Goal: Task Accomplishment & Management: Use online tool/utility

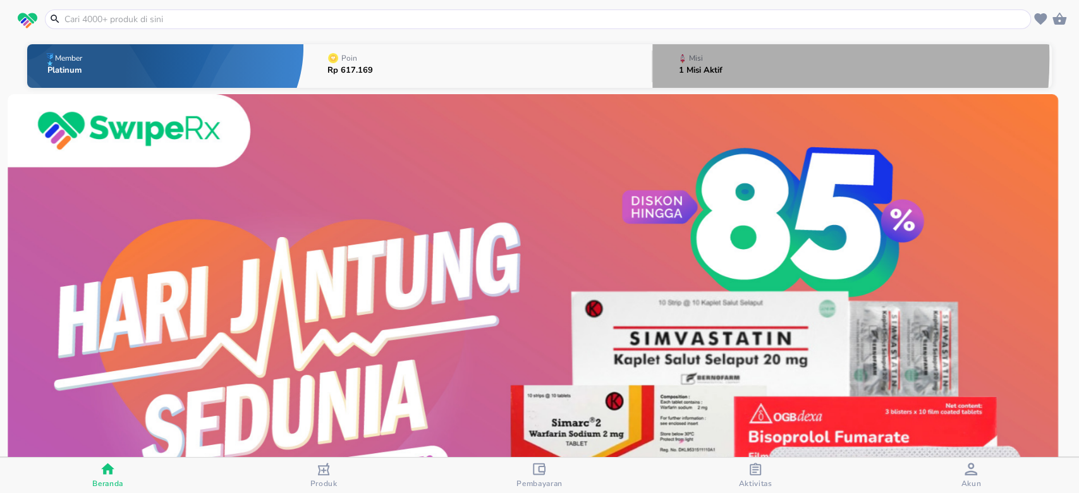
click at [680, 58] on icon "button" at bounding box center [682, 57] width 4 height 7
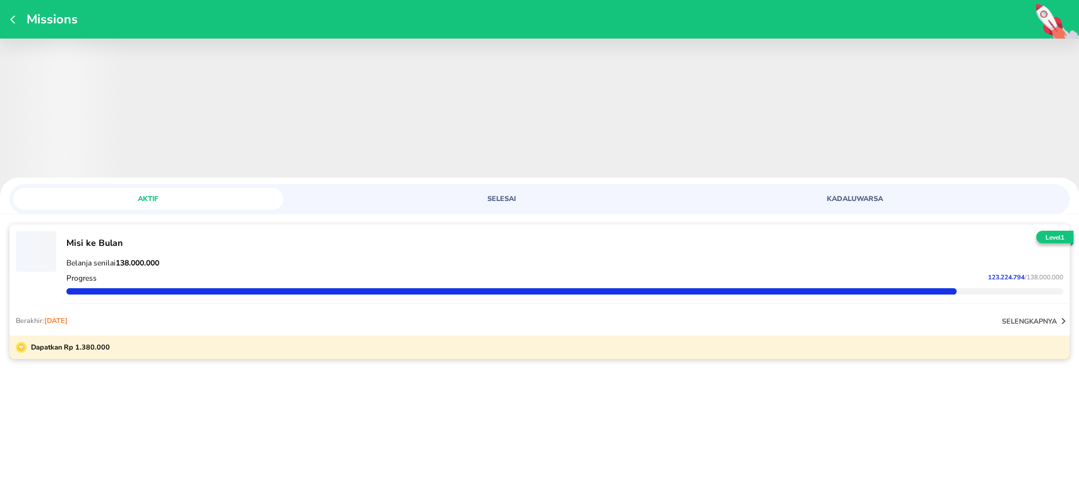
click at [821, 305] on div "Berakhir: [DATE] selengkapnya" at bounding box center [539, 320] width 1060 height 30
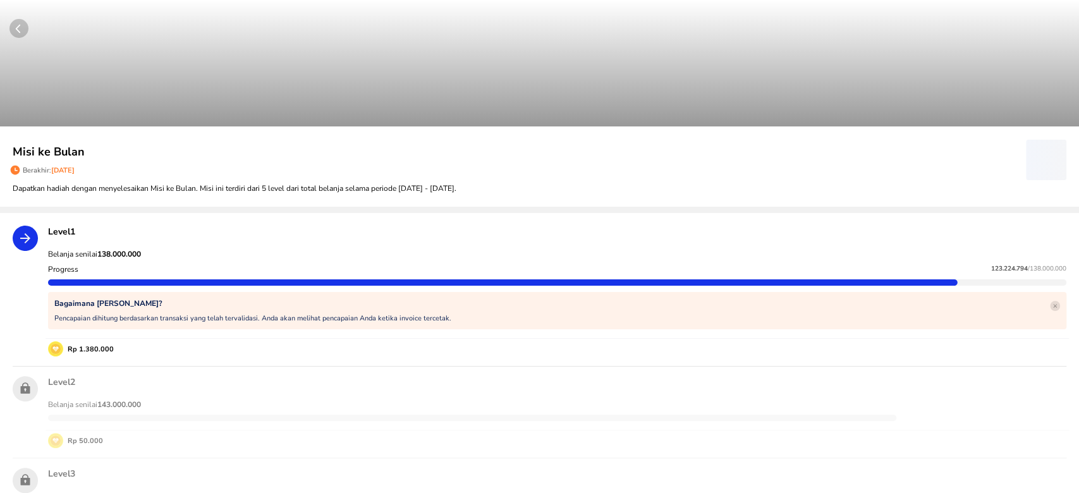
click at [130, 253] on strong "138.000.000" at bounding box center [119, 254] width 44 height 10
copy strong "138.000.000"
click at [991, 266] on span "123.224.794" at bounding box center [1009, 268] width 37 height 9
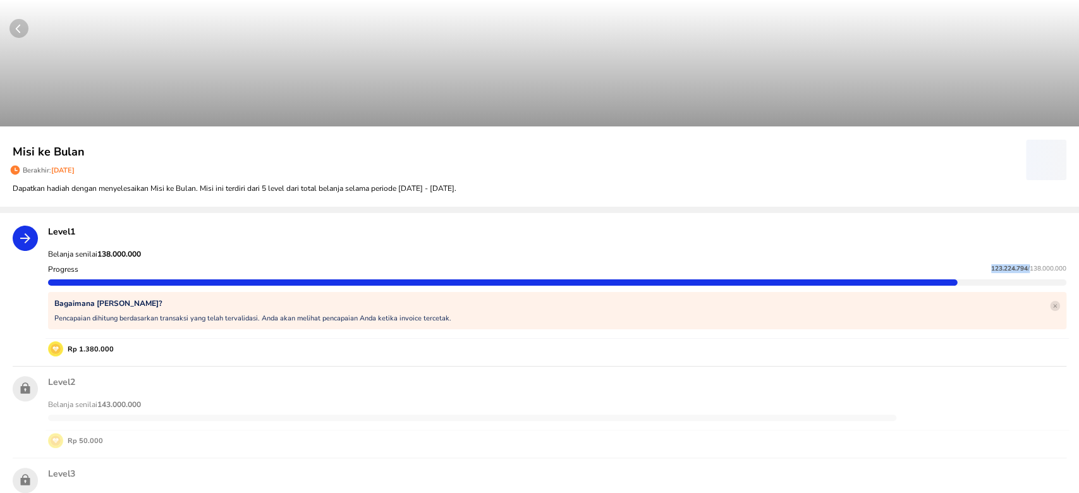
copy p "123.224.794"
